Goal: Task Accomplishment & Management: Use online tool/utility

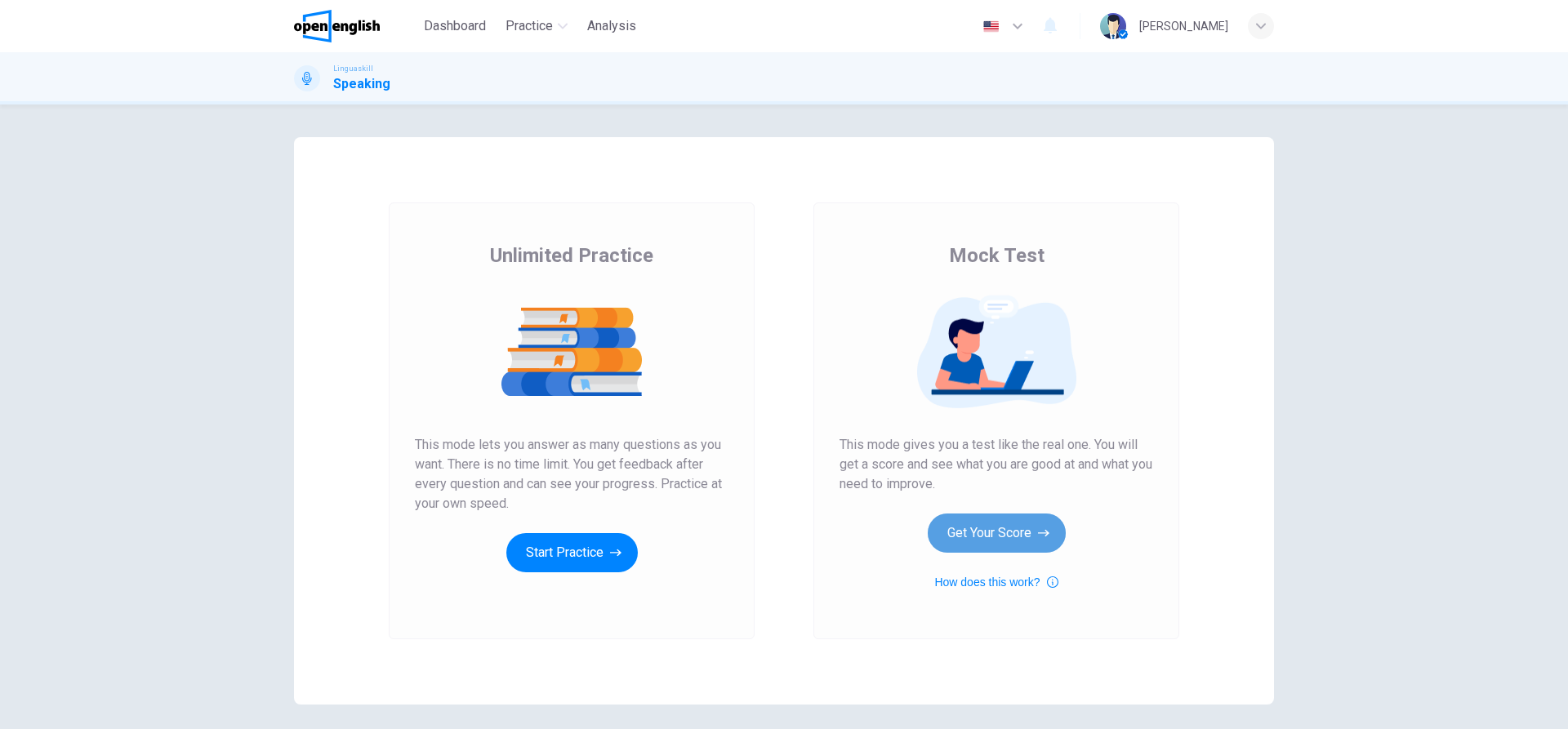
click at [991, 534] on button "Get Your Score" at bounding box center [996, 533] width 138 height 39
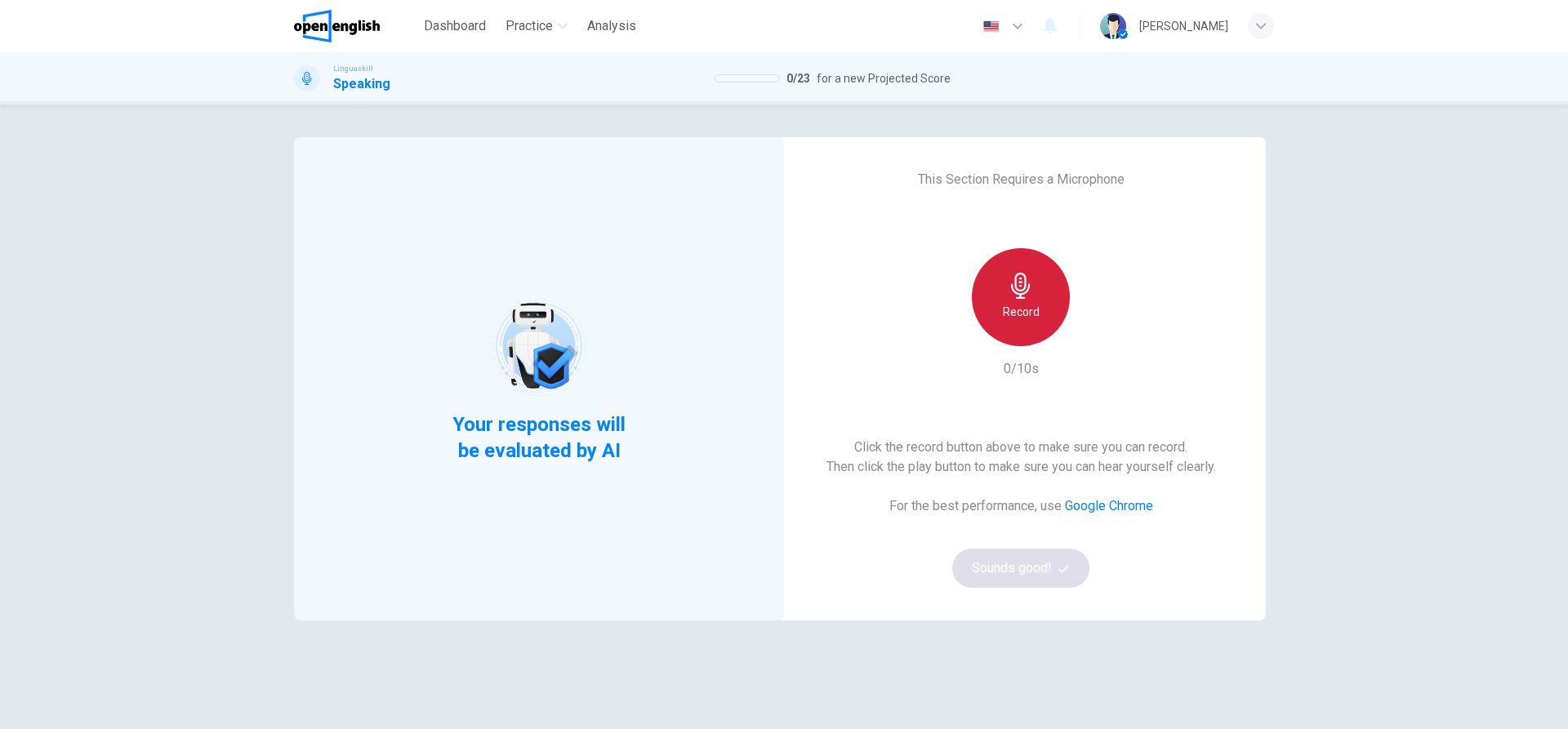
click at [1042, 282] on div "Record" at bounding box center [1021, 297] width 98 height 98
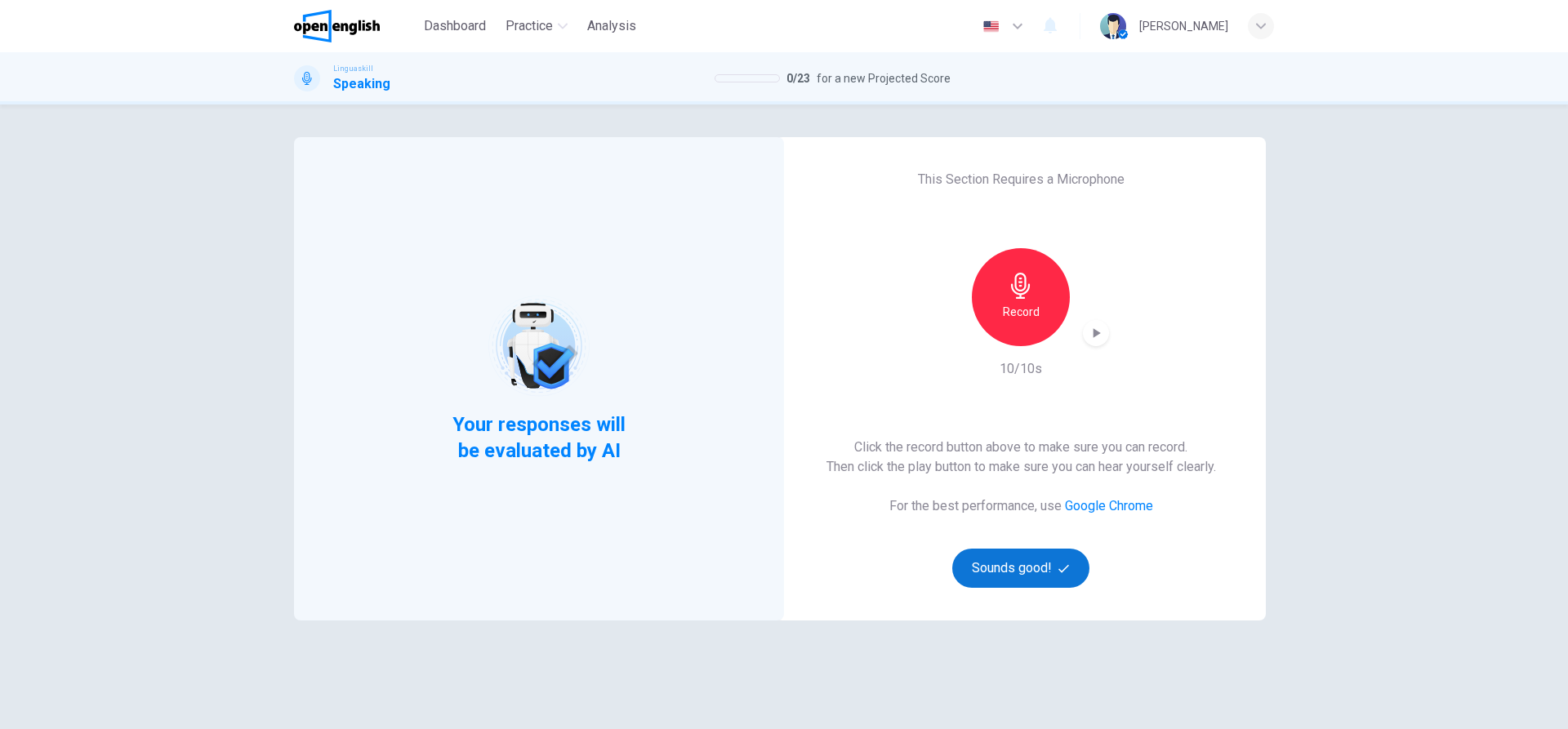
click at [1020, 572] on button "Sounds good!" at bounding box center [1020, 568] width 137 height 39
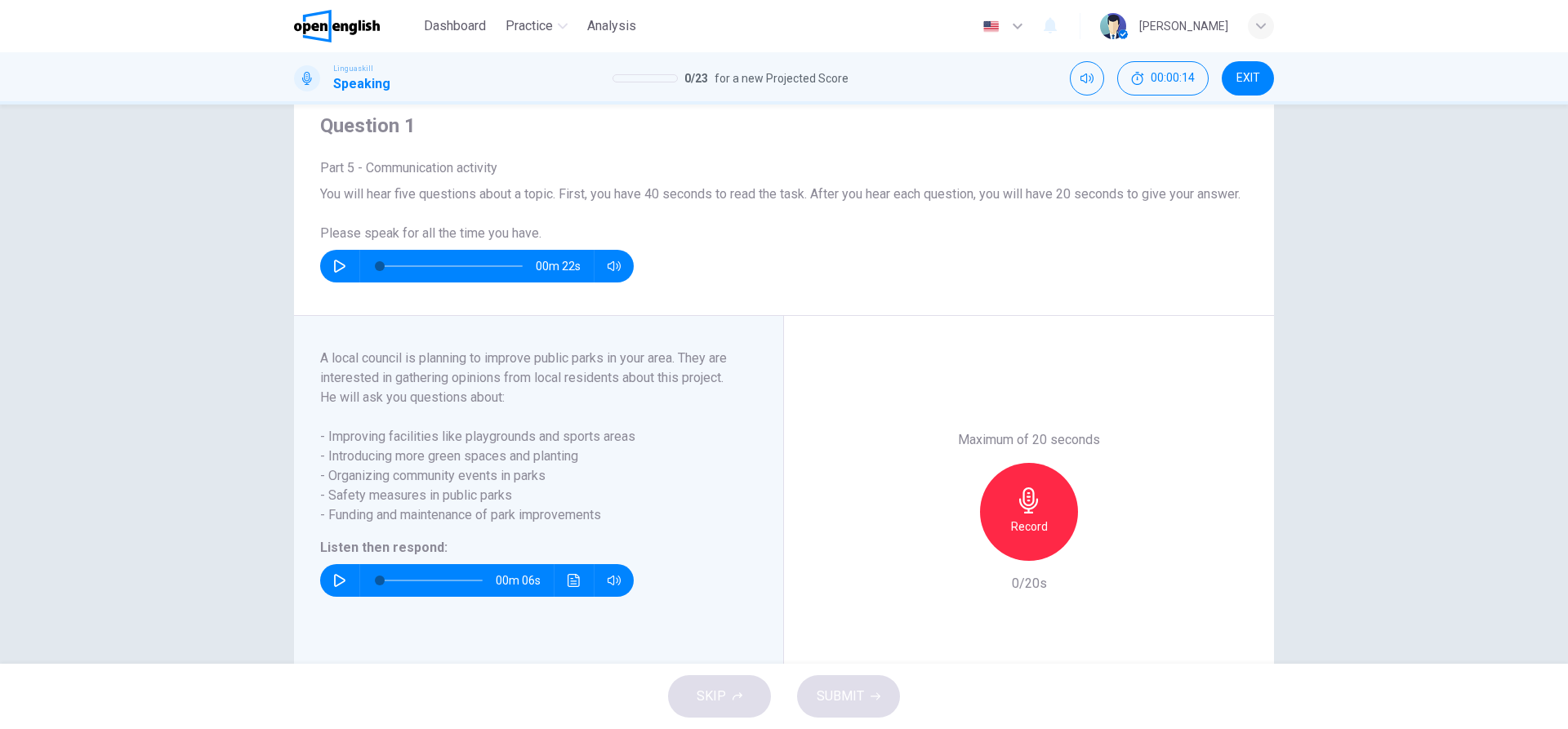
scroll to position [82, 0]
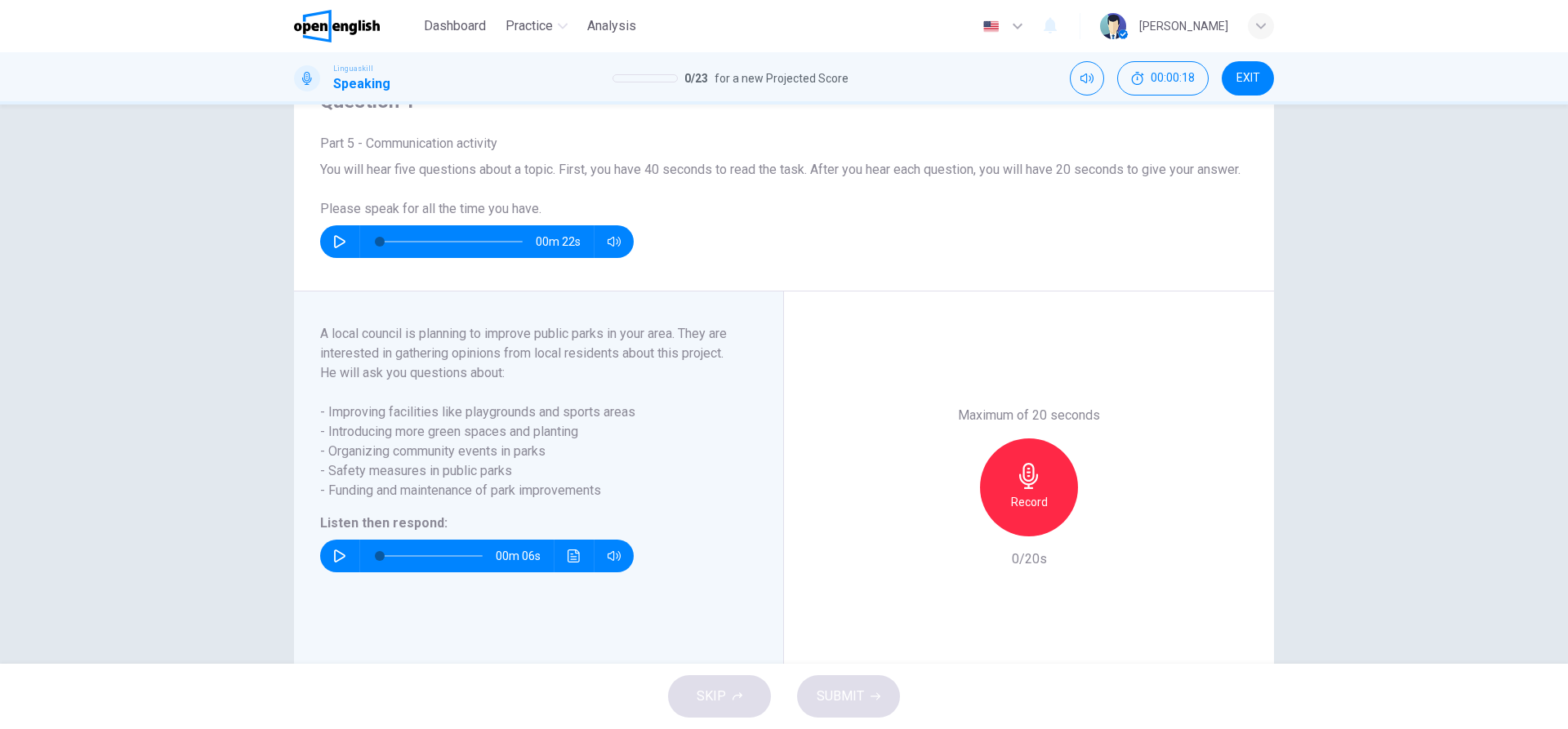
drag, startPoint x: 469, startPoint y: 354, endPoint x: 584, endPoint y: 352, distance: 115.0
click at [584, 352] on span "A local council is planning to improve public parks in your area. They are inte…" at bounding box center [528, 344] width 417 height 39
drag, startPoint x: 349, startPoint y: 434, endPoint x: 421, endPoint y: 433, distance: 72.0
click at [421, 422] on span "- Improving facilities like playgrounds and sports areas" at bounding box center [528, 411] width 417 height 19
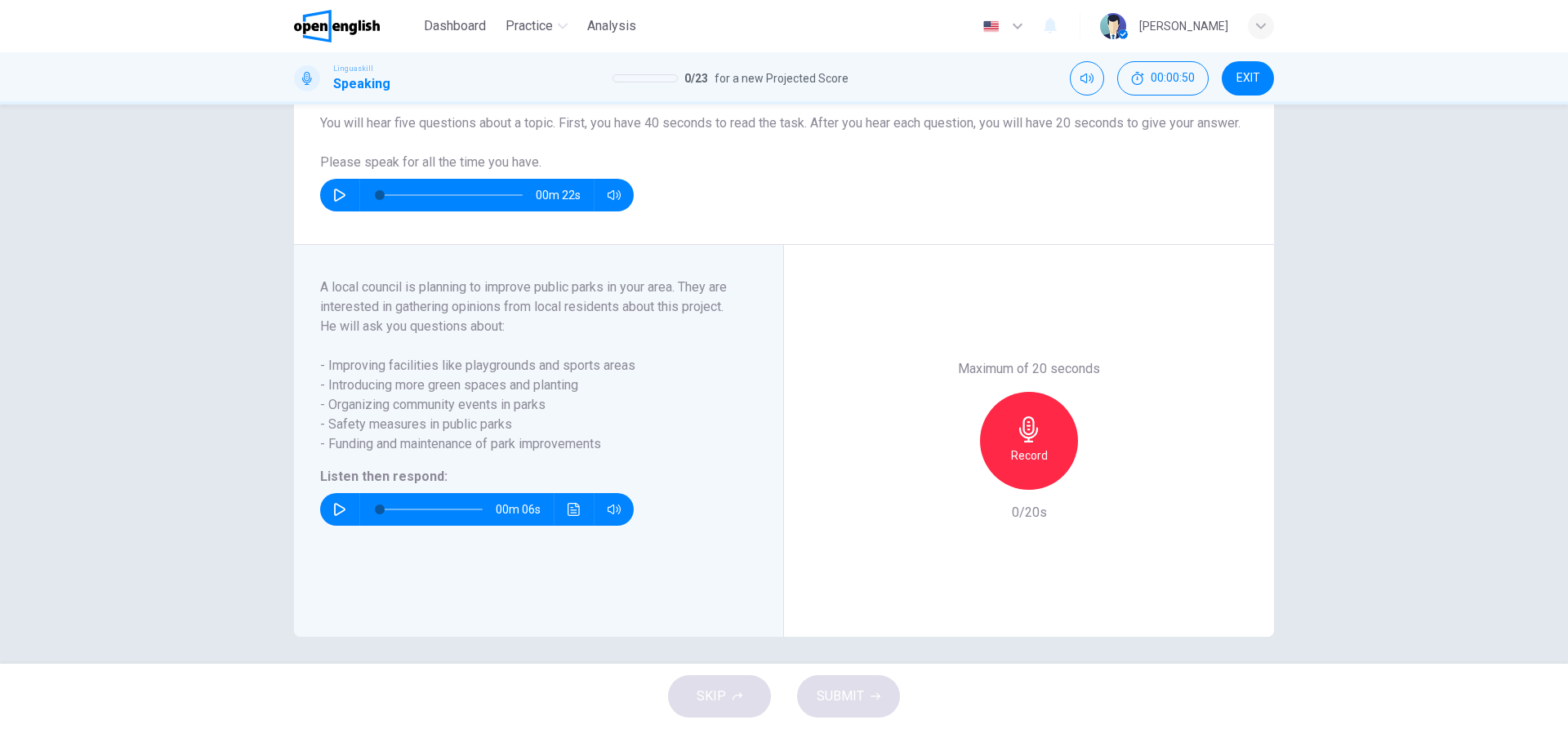
scroll to position [154, 0]
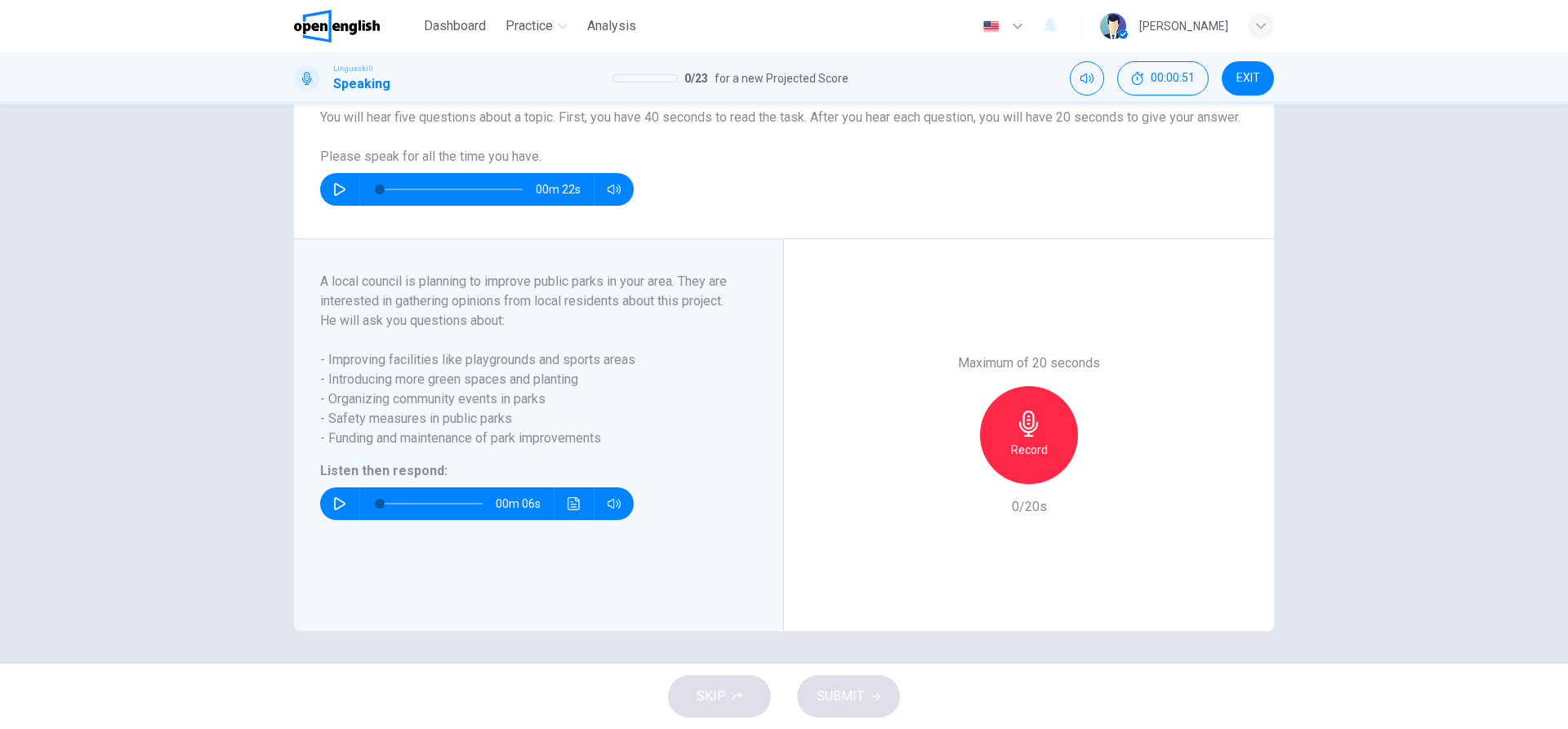
click at [334, 509] on icon "button" at bounding box center [339, 504] width 11 height 13
click at [1031, 447] on h6 "Record" at bounding box center [1030, 449] width 37 height 19
click at [956, 472] on icon "button" at bounding box center [954, 471] width 15 height 15
click at [1000, 429] on div "Record" at bounding box center [1029, 435] width 98 height 98
click at [1019, 459] on h6 "Stop" at bounding box center [1029, 449] width 24 height 19
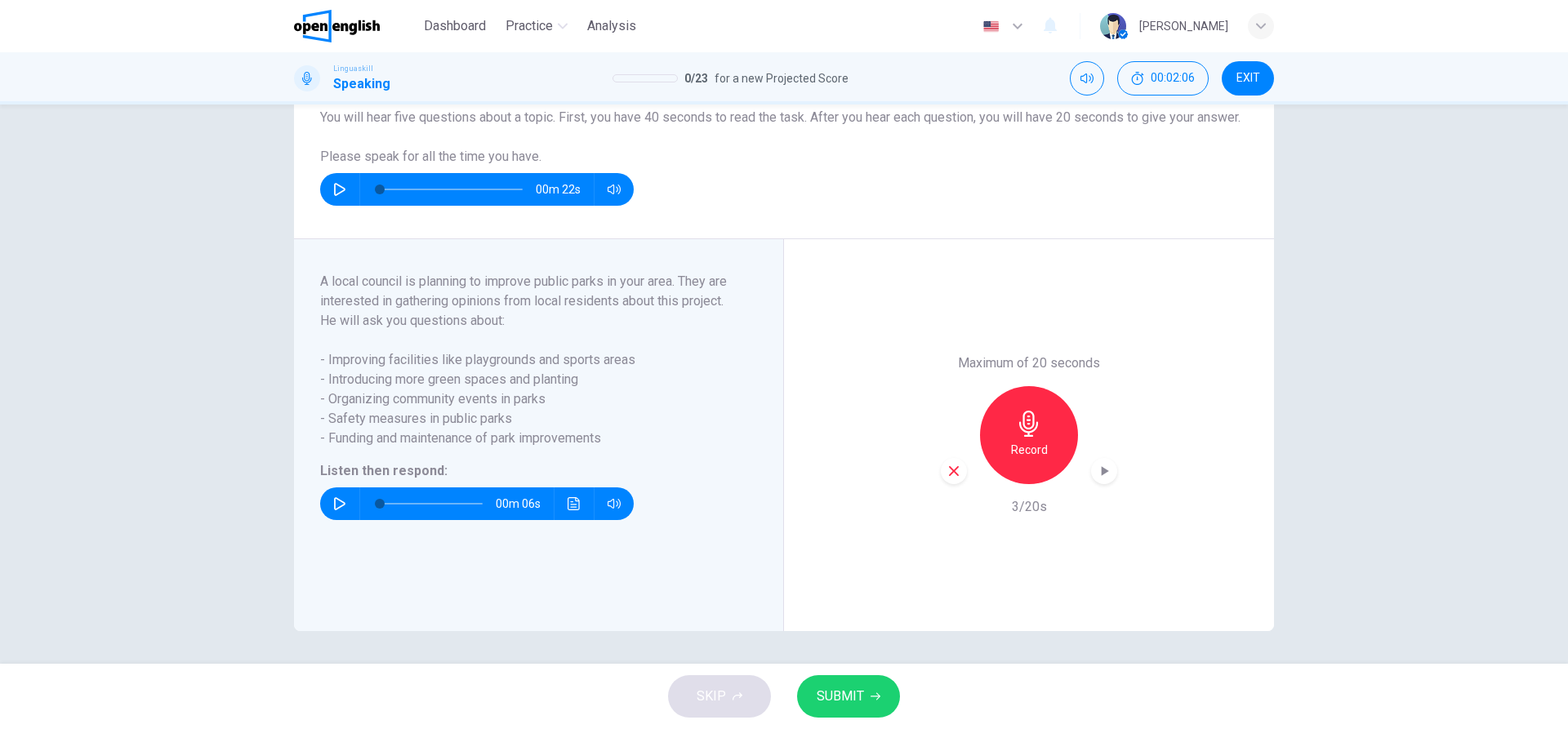
click at [954, 477] on icon "button" at bounding box center [954, 471] width 15 height 15
click at [1030, 446] on h6 "Record" at bounding box center [1030, 449] width 37 height 19
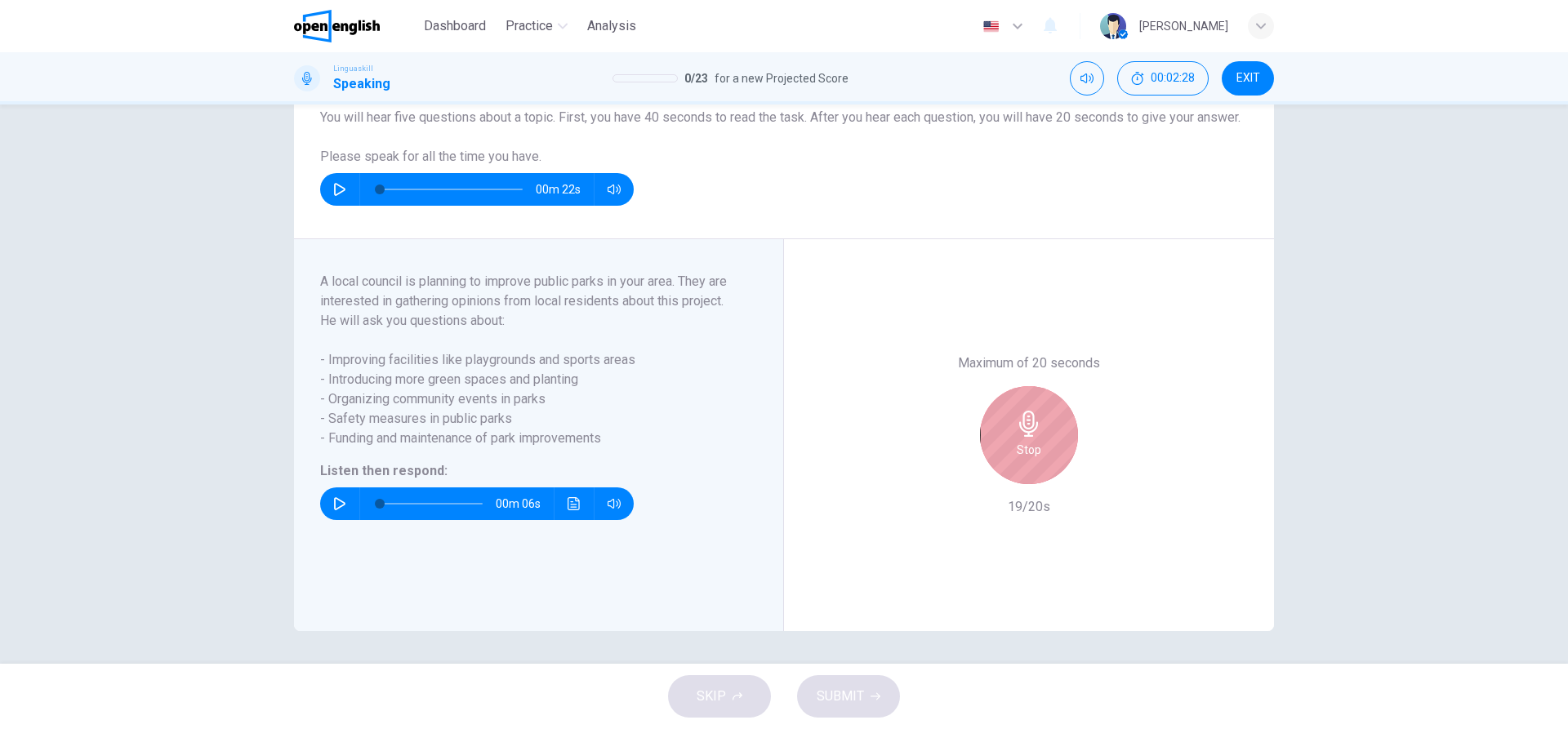
click at [1031, 446] on h6 "Stop" at bounding box center [1029, 449] width 24 height 19
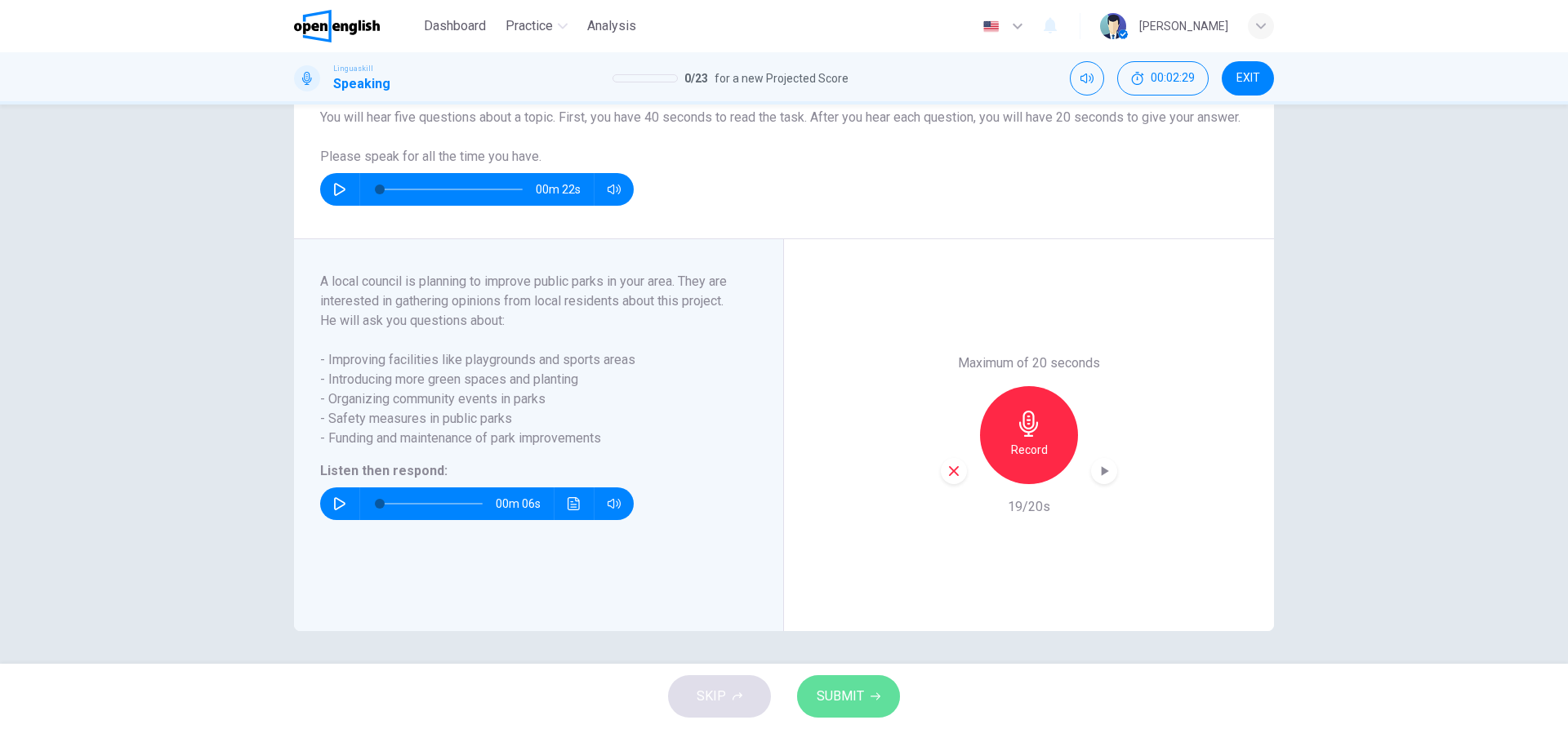
click at [869, 690] on button "SUBMIT" at bounding box center [848, 697] width 103 height 43
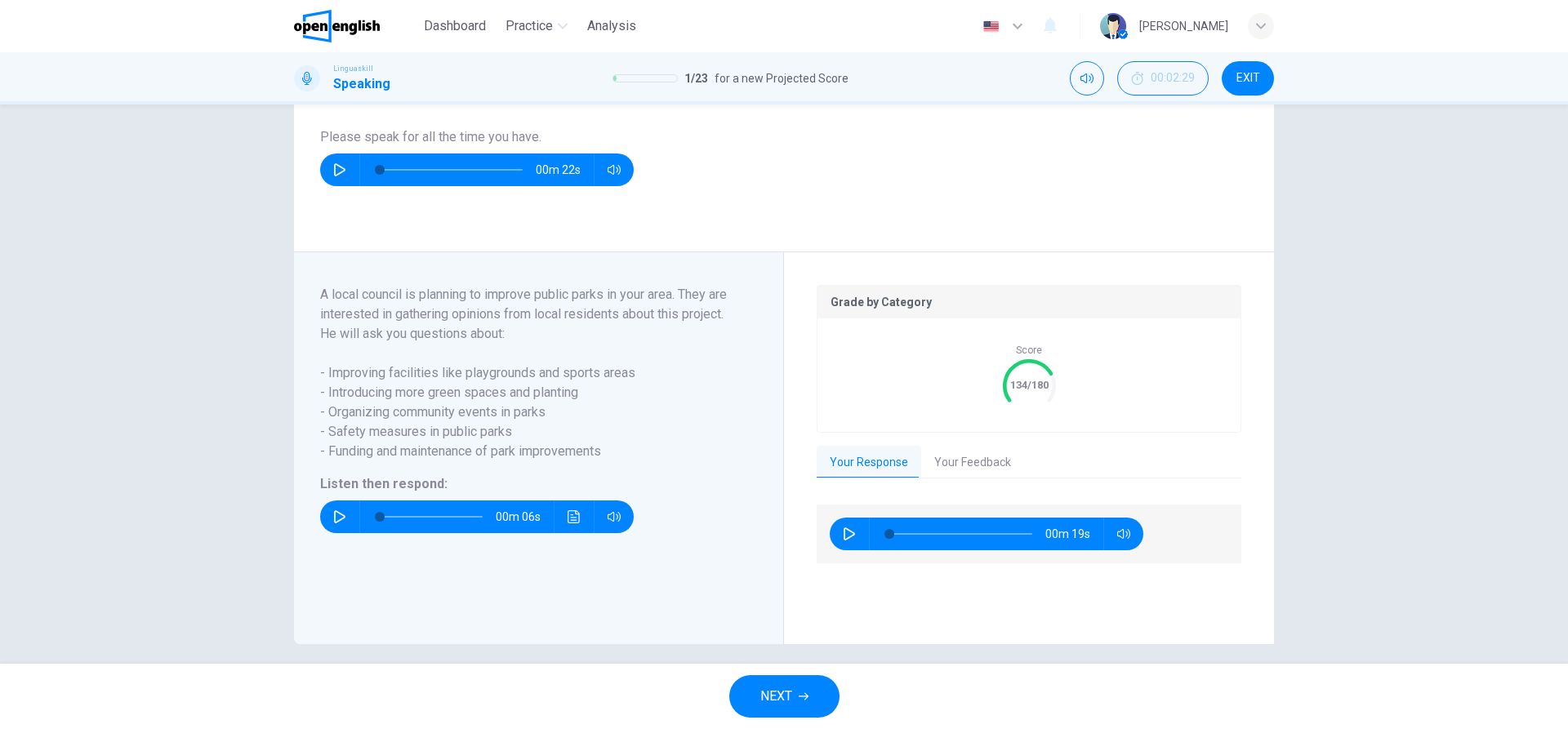
click at [800, 684] on button "NEXT" at bounding box center [784, 697] width 110 height 43
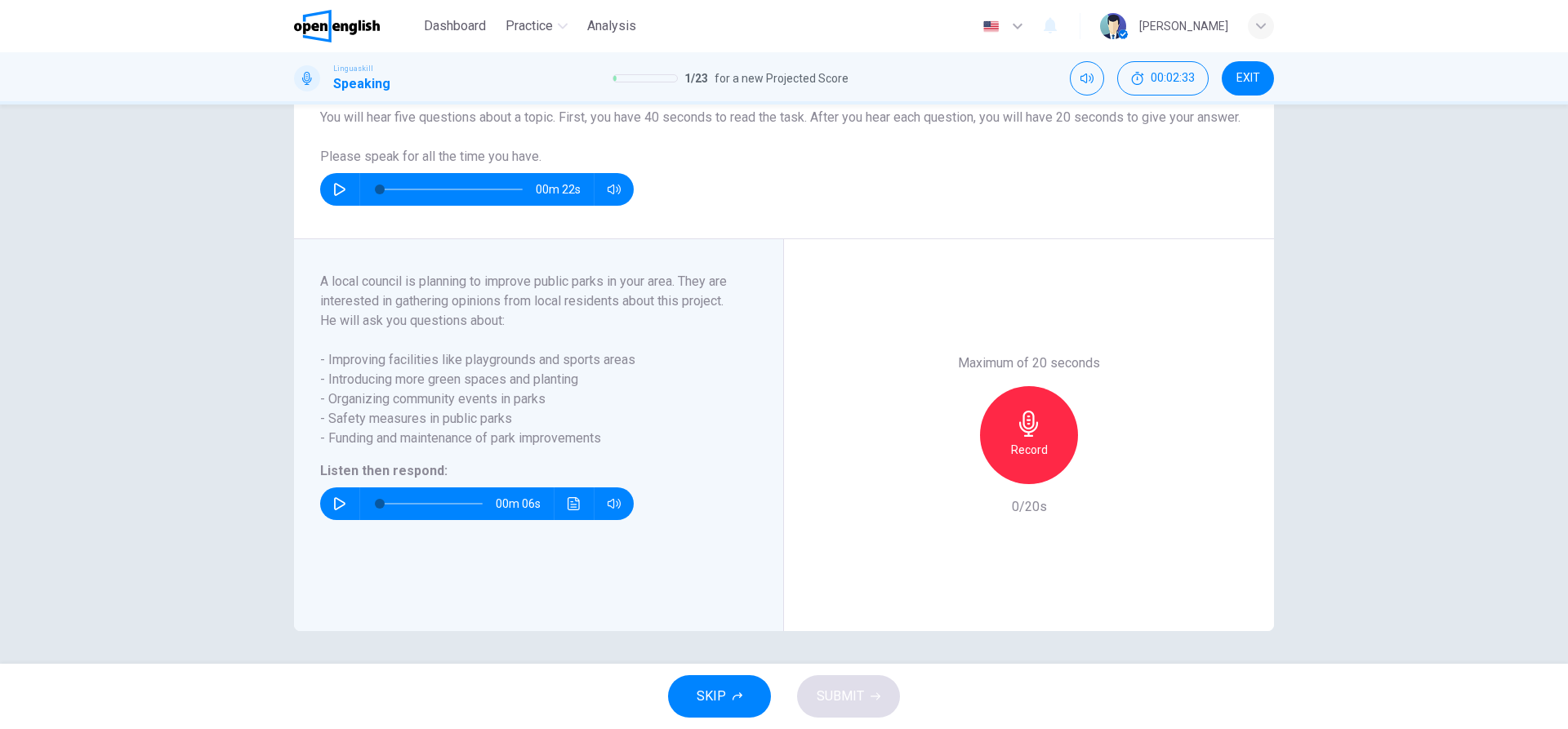
click at [333, 498] on icon "button" at bounding box center [339, 504] width 13 height 13
click at [1039, 450] on h6 "Record" at bounding box center [1030, 449] width 37 height 19
click at [1033, 462] on div "Stop" at bounding box center [1029, 435] width 98 height 98
click at [876, 705] on button "SUBMIT" at bounding box center [848, 697] width 103 height 43
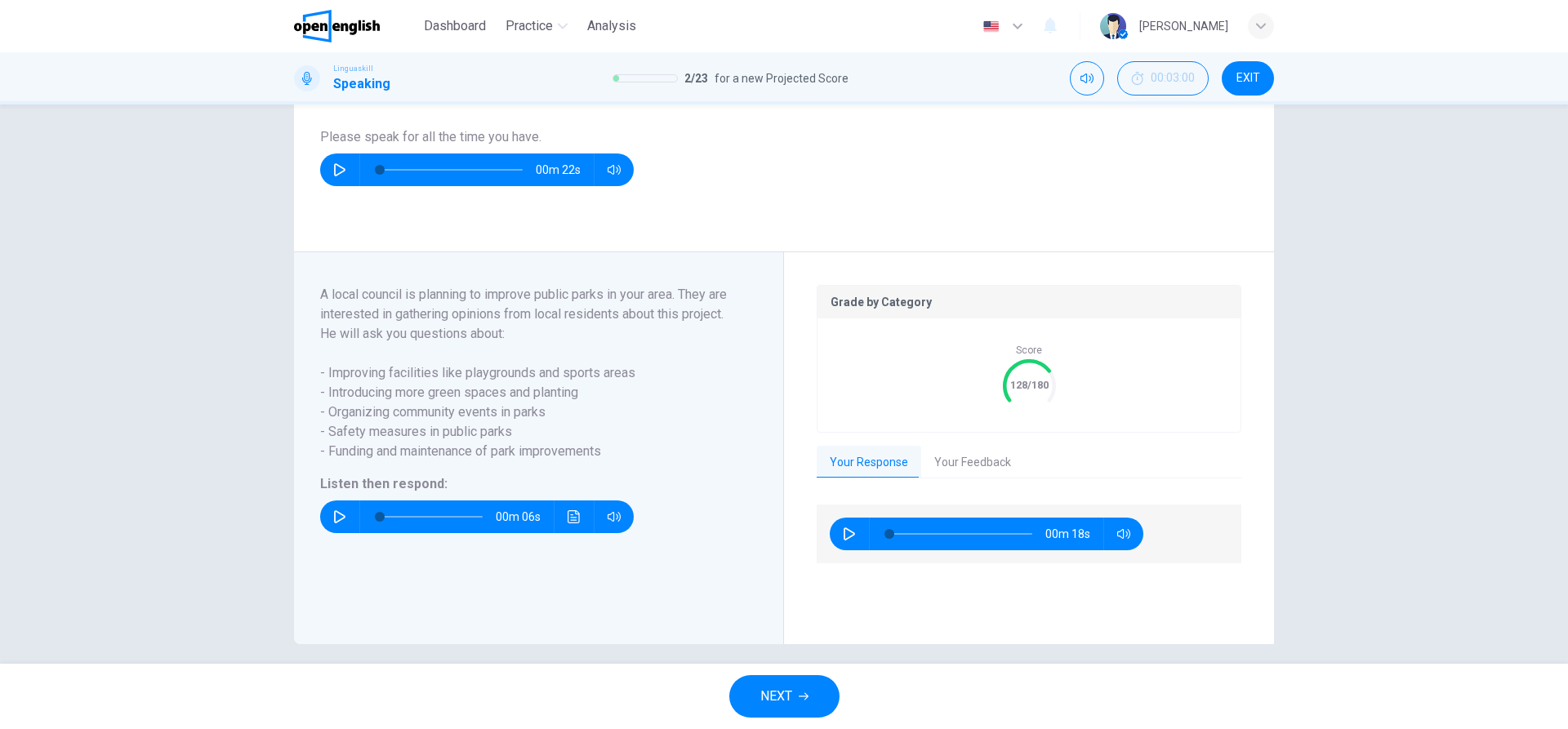
click at [981, 475] on button "Your Feedback" at bounding box center [972, 462] width 103 height 34
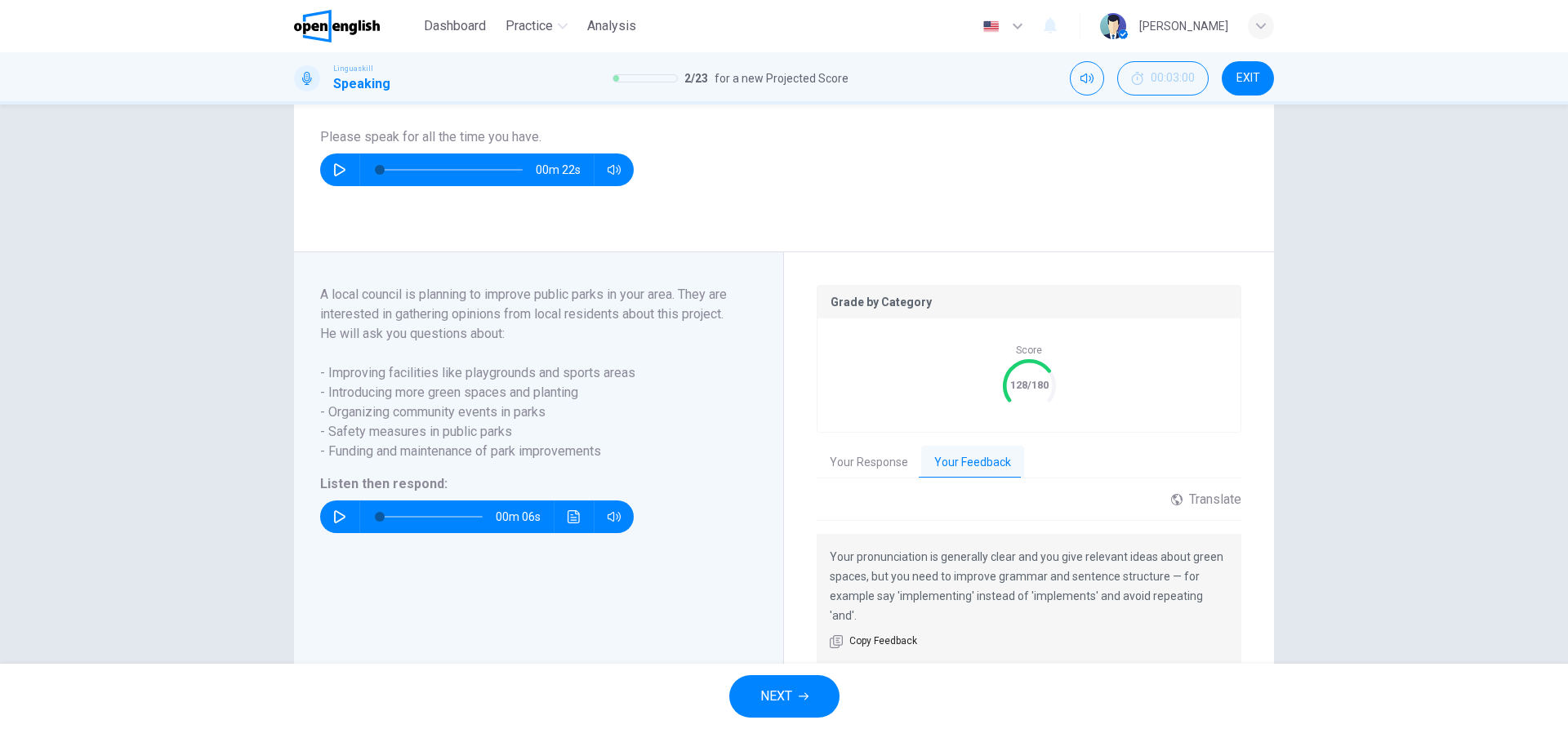
click at [796, 704] on button "NEXT" at bounding box center [784, 697] width 110 height 43
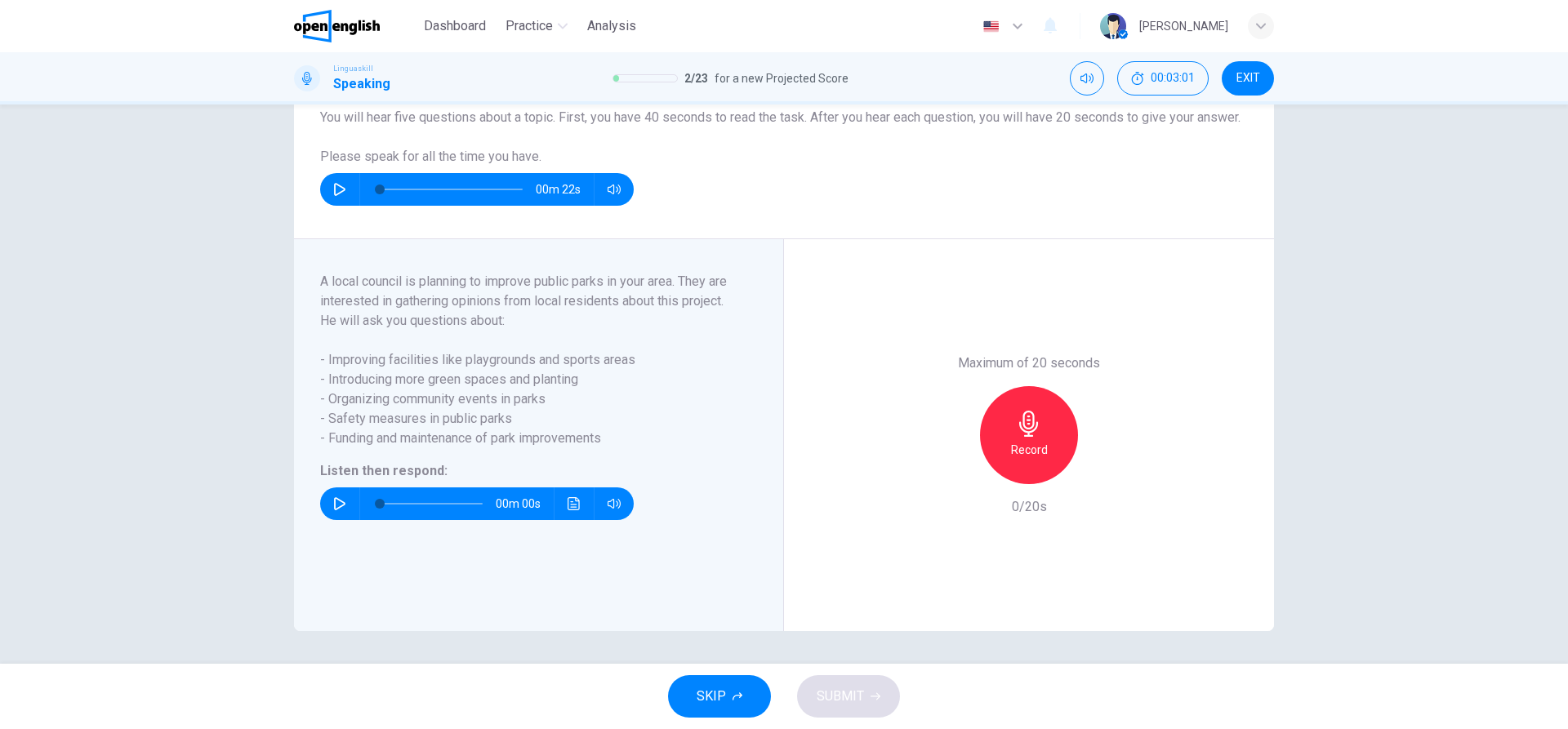
click at [340, 503] on icon "button" at bounding box center [339, 504] width 11 height 13
click at [334, 499] on icon "button" at bounding box center [339, 504] width 11 height 13
type input "*"
click at [567, 509] on icon "Click to see the audio transcription" at bounding box center [573, 504] width 12 height 13
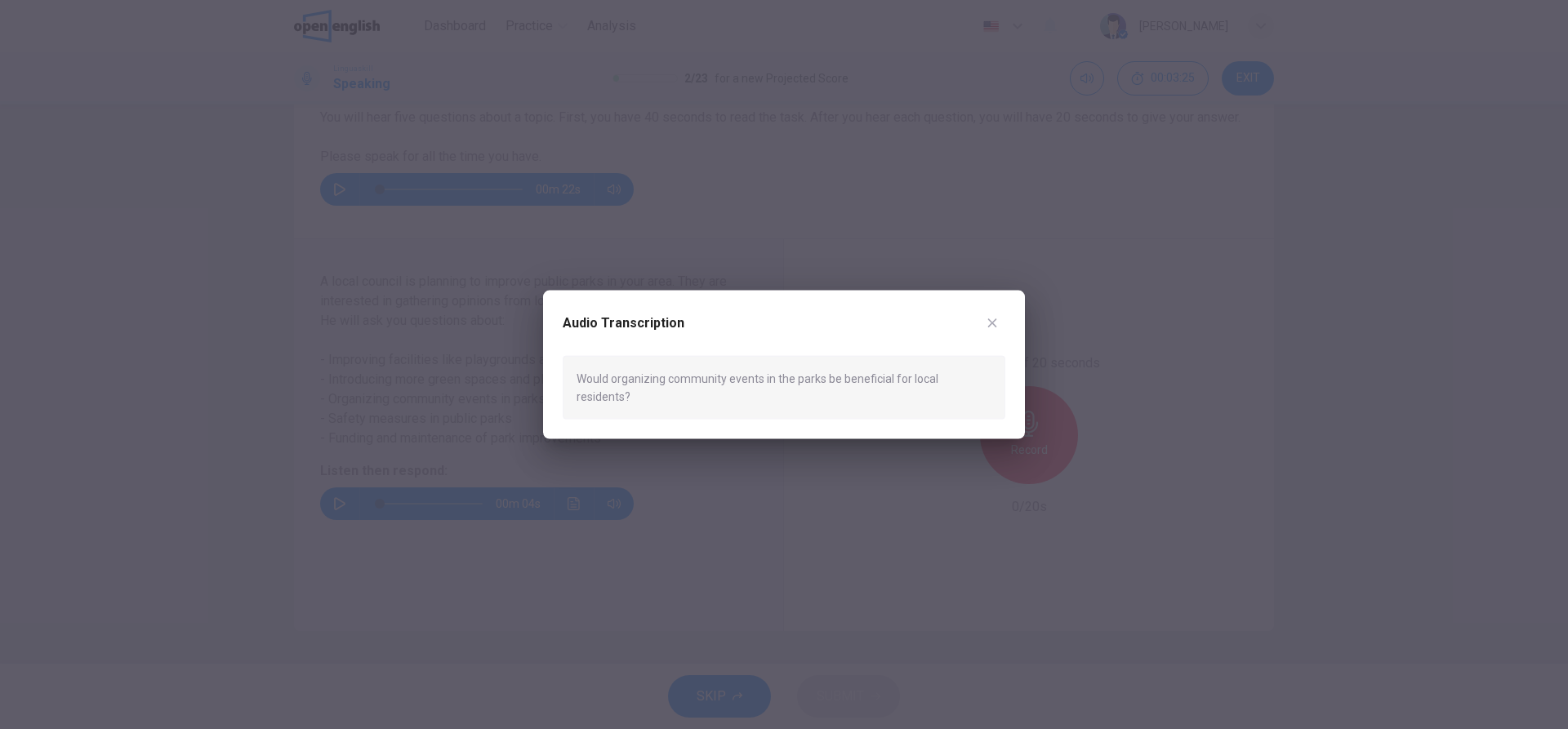
click at [993, 329] on icon "button" at bounding box center [993, 322] width 13 height 13
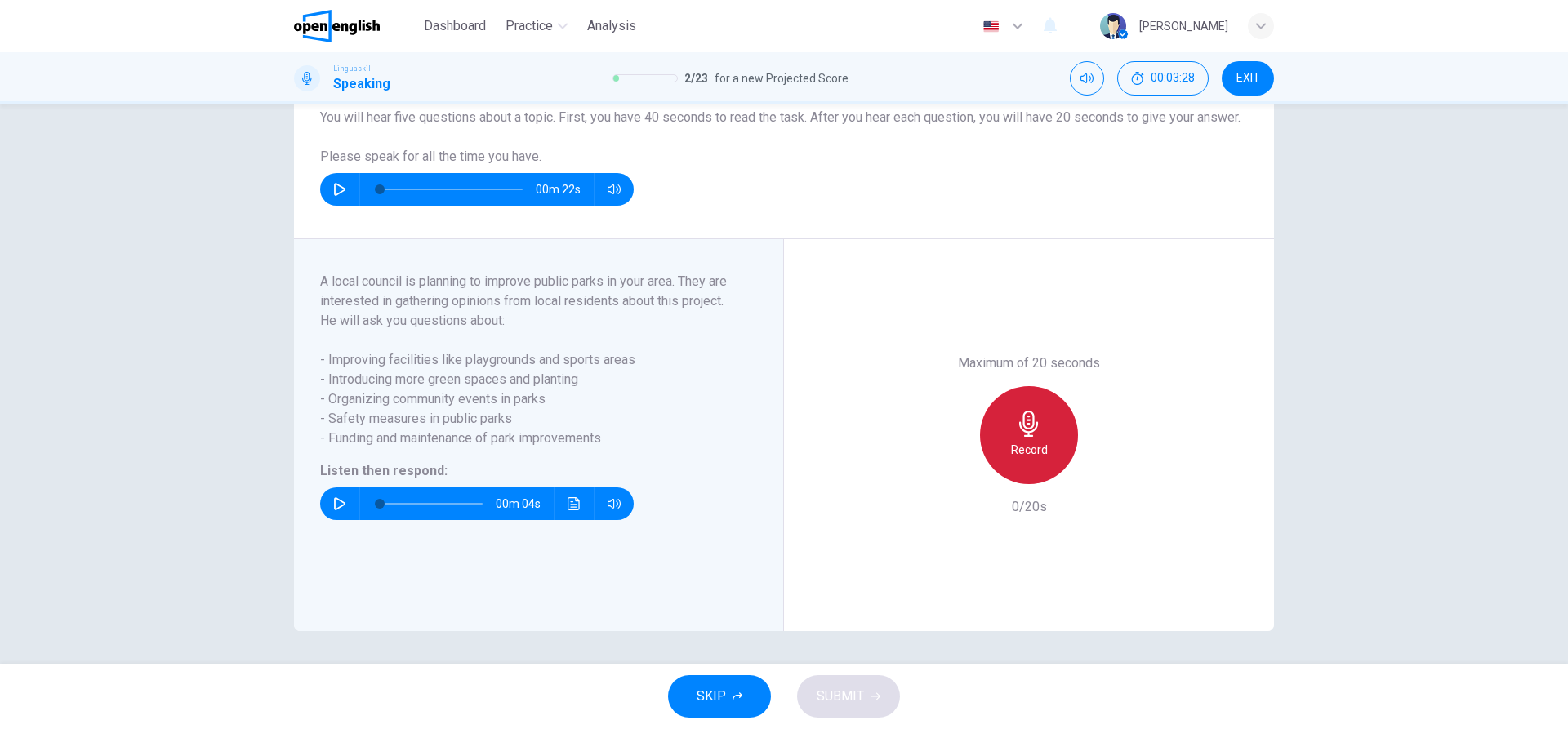
click at [1027, 458] on h6 "Record" at bounding box center [1030, 449] width 37 height 19
drag, startPoint x: 1033, startPoint y: 469, endPoint x: 1044, endPoint y: 480, distance: 15.6
click at [1033, 470] on div "Stop" at bounding box center [1029, 435] width 98 height 98
click at [960, 478] on div "button" at bounding box center [954, 471] width 26 height 26
click at [1050, 432] on div "Record" at bounding box center [1029, 435] width 98 height 98
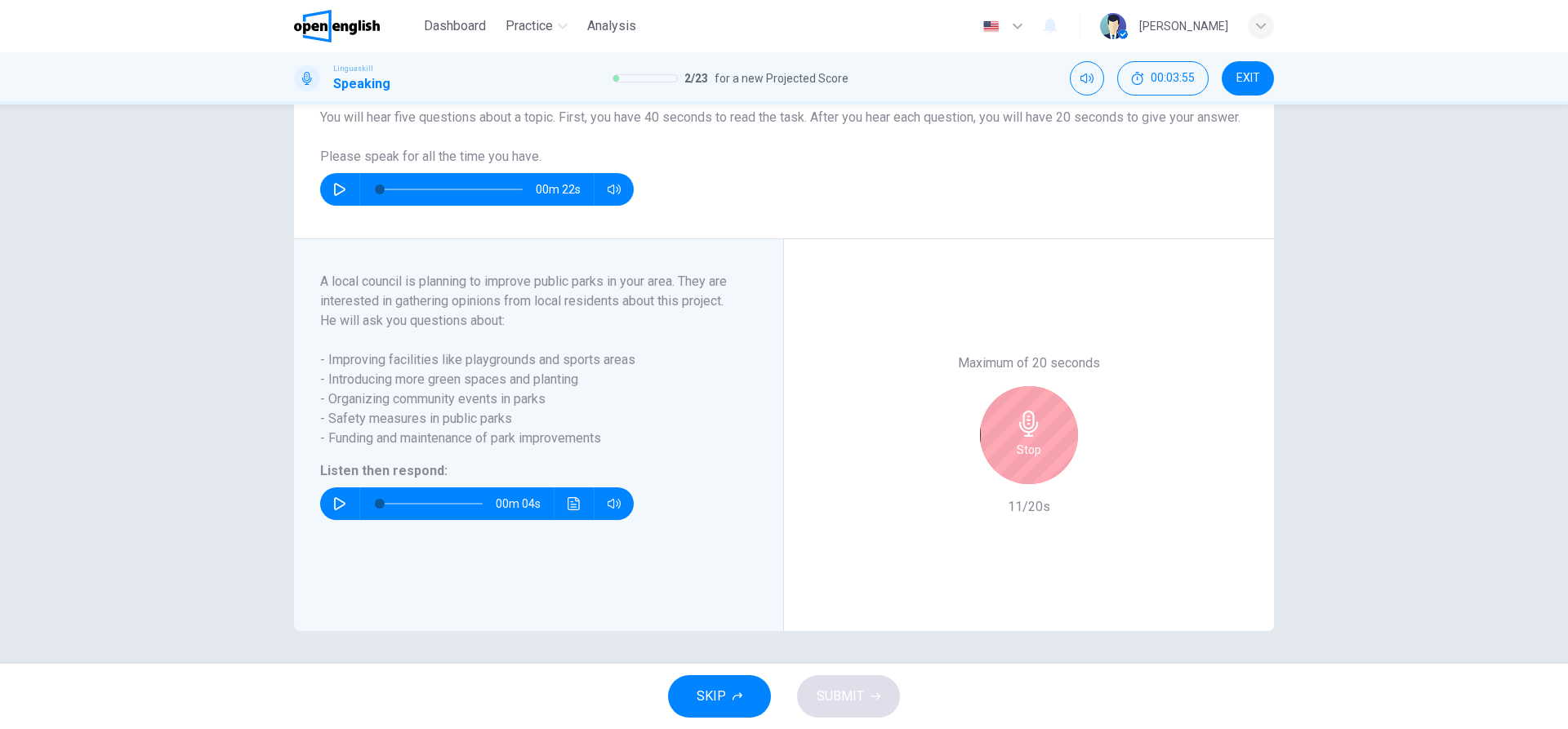
click at [1025, 415] on icon "button" at bounding box center [1029, 423] width 26 height 26
